Goal: Browse casually: Explore the website without a specific task or goal

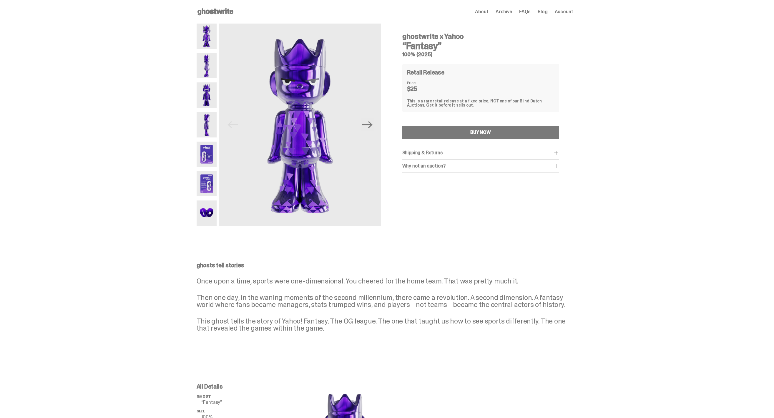
click at [537, 147] on div "Shipping & Returns $10 shipping fee per item. Shipping. No returns. For full sh…" at bounding box center [480, 152] width 157 height 13
click at [536, 149] on div "Shipping & Returns $10 shipping fee per item. Shipping. No returns. For full sh…" at bounding box center [480, 152] width 157 height 13
click at [533, 153] on div "Shipping & Returns" at bounding box center [480, 153] width 157 height 6
click at [526, 178] on div "Why not an auction?" at bounding box center [480, 179] width 157 height 6
click at [230, 5] on div "Open main menu Home About Archive FAQs Blog Account About Archive FAQs Blog Acc…" at bounding box center [385, 12] width 377 height 24
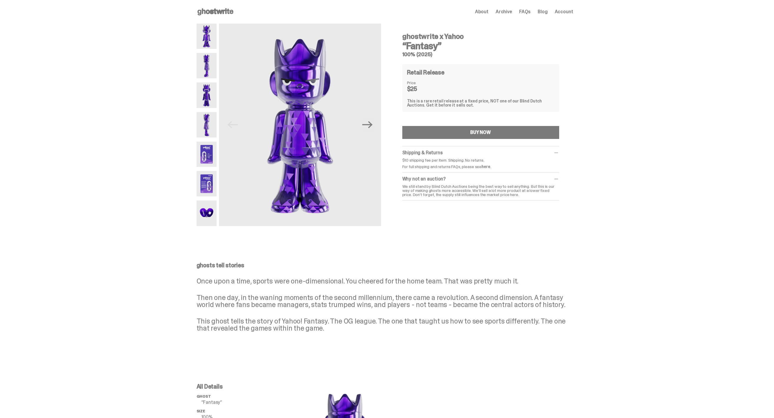
click at [229, 9] on icon at bounding box center [216, 11] width 38 height 9
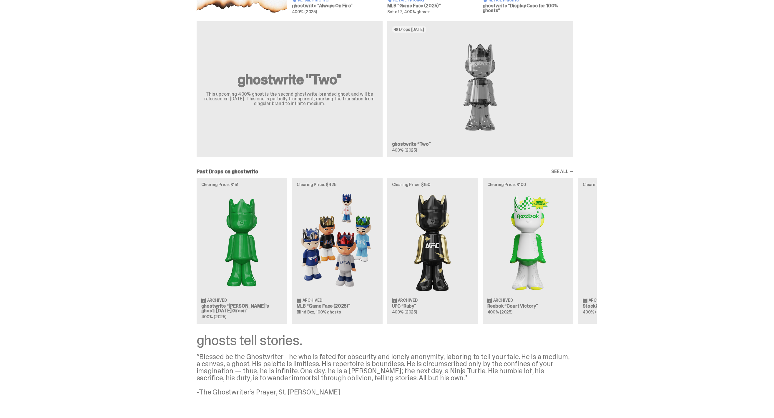
scroll to position [367, 0]
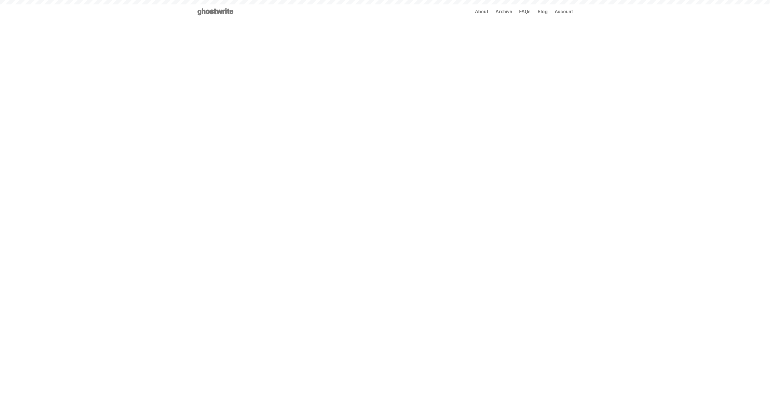
scroll to position [367, 0]
